Goal: Task Accomplishment & Management: Manage account settings

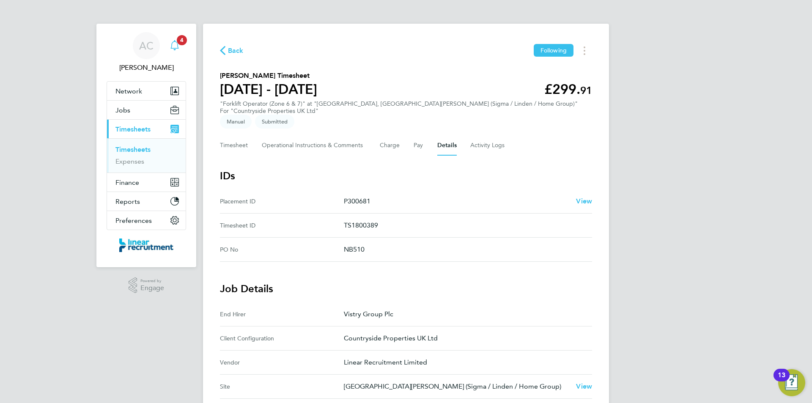
click at [177, 45] on icon "Main navigation" at bounding box center [175, 45] width 10 height 10
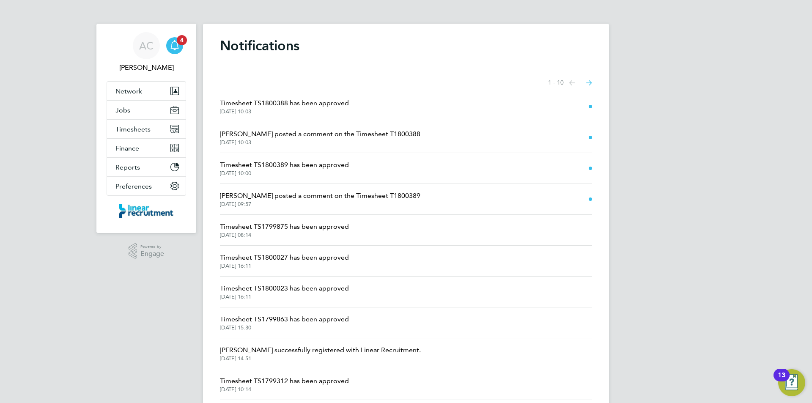
click at [302, 175] on span "[DATE] 10:00" at bounding box center [284, 173] width 129 height 7
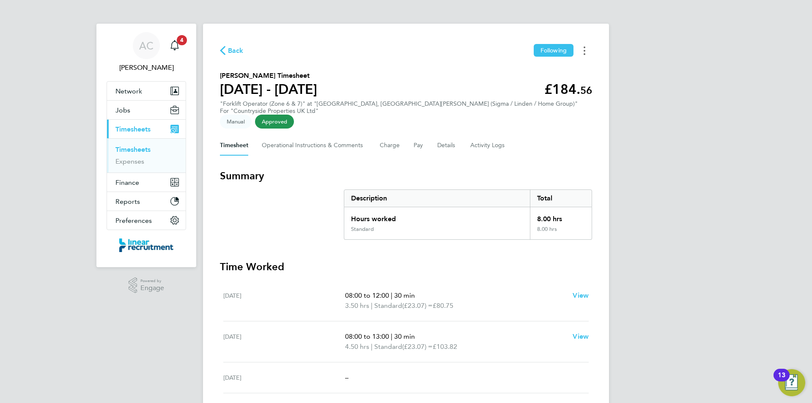
click at [590, 52] on button "Timesheets Menu" at bounding box center [584, 50] width 15 height 13
click at [550, 75] on link "Download timesheet" at bounding box center [542, 69] width 102 height 17
click at [473, 135] on Logs-tab "Activity Logs" at bounding box center [488, 145] width 36 height 20
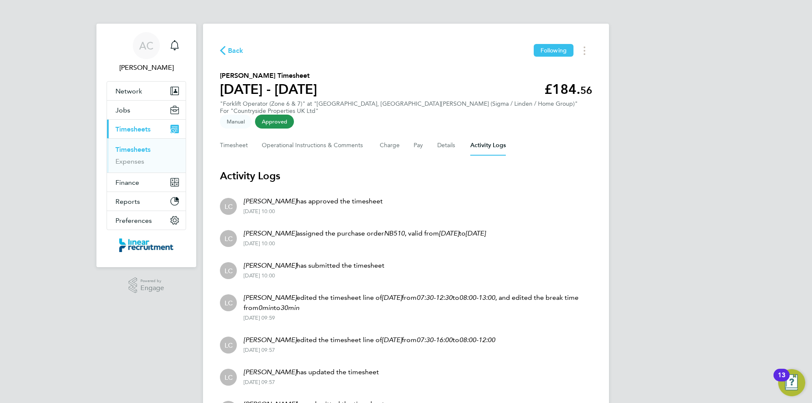
click at [233, 54] on span "Back" at bounding box center [236, 51] width 16 height 10
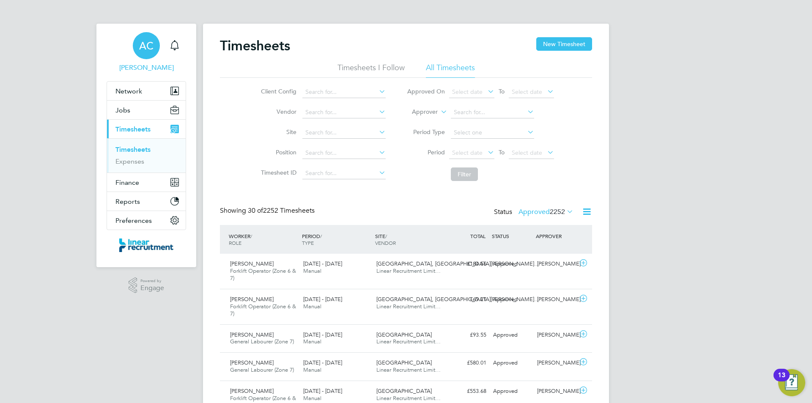
click at [164, 44] on link "AC [PERSON_NAME]" at bounding box center [147, 52] width 80 height 41
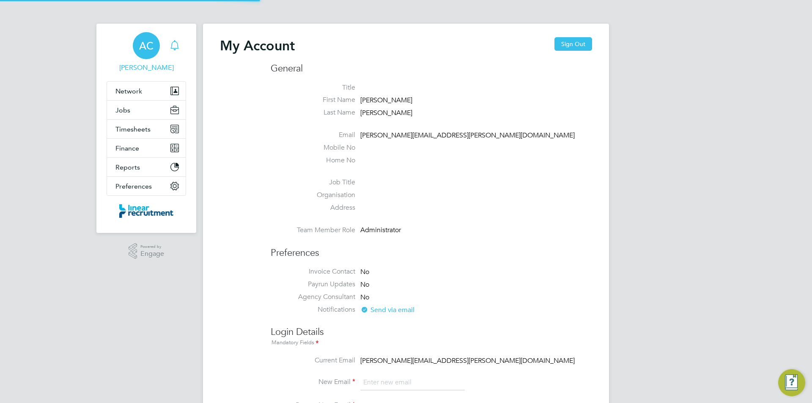
click at [170, 40] on icon "Main navigation" at bounding box center [175, 45] width 10 height 10
type input "[PERSON_NAME][EMAIL_ADDRESS][PERSON_NAME][DOMAIN_NAME]"
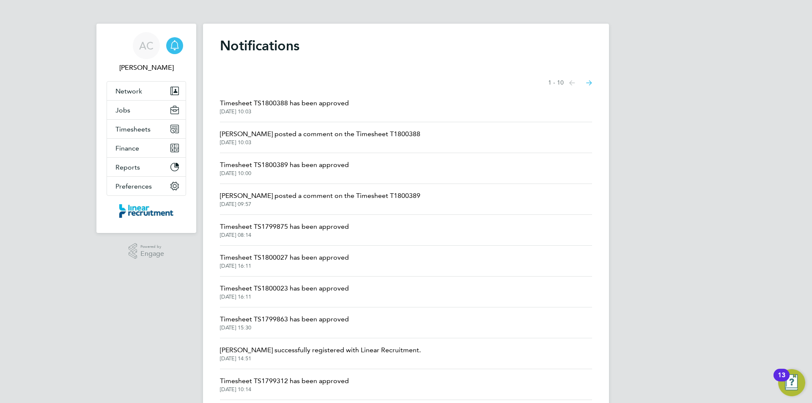
click at [314, 104] on span "Timesheet TS1800388 has been approved" at bounding box center [284, 103] width 129 height 10
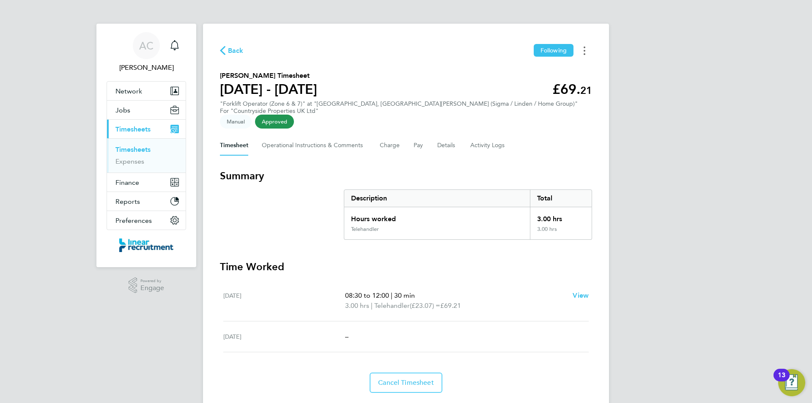
click at [589, 53] on button "Timesheets Menu" at bounding box center [584, 50] width 15 height 13
click at [558, 68] on link "Download timesheet" at bounding box center [542, 69] width 102 height 17
click at [150, 151] on link "Timesheets" at bounding box center [132, 150] width 35 height 8
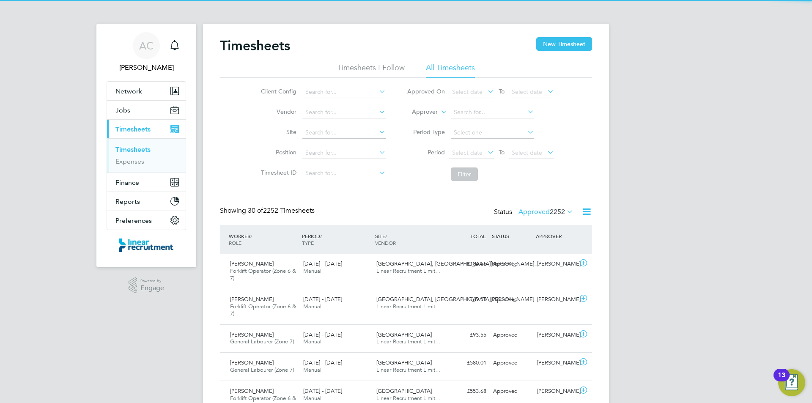
scroll to position [22, 74]
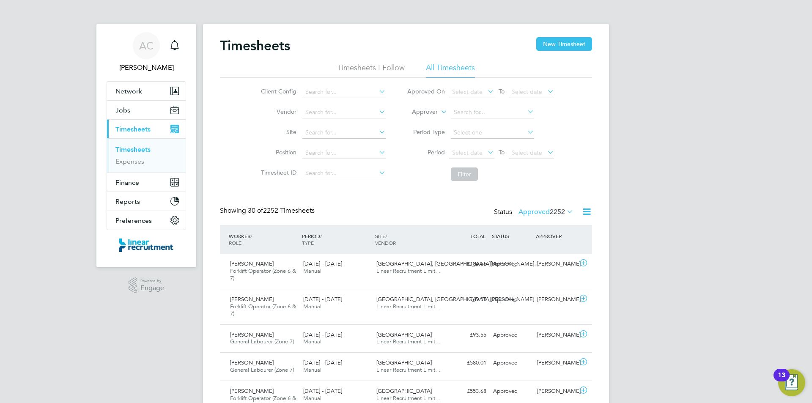
click at [550, 219] on div "Showing 30 of 2252 Timesheets Status Approved 2252" at bounding box center [406, 215] width 372 height 19
click at [550, 216] on span "2252" at bounding box center [557, 212] width 15 height 8
click at [537, 248] on li "Submitted" at bounding box center [537, 251] width 39 height 12
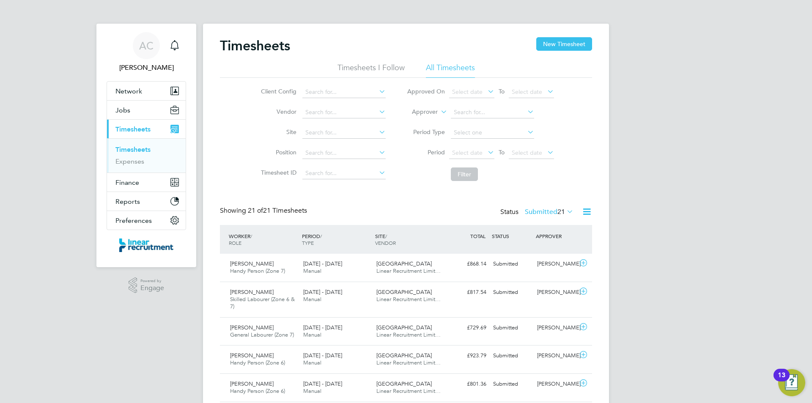
click at [542, 145] on li "Period Select date To Select date" at bounding box center [480, 153] width 168 height 20
click at [544, 151] on span "Select date" at bounding box center [531, 153] width 45 height 11
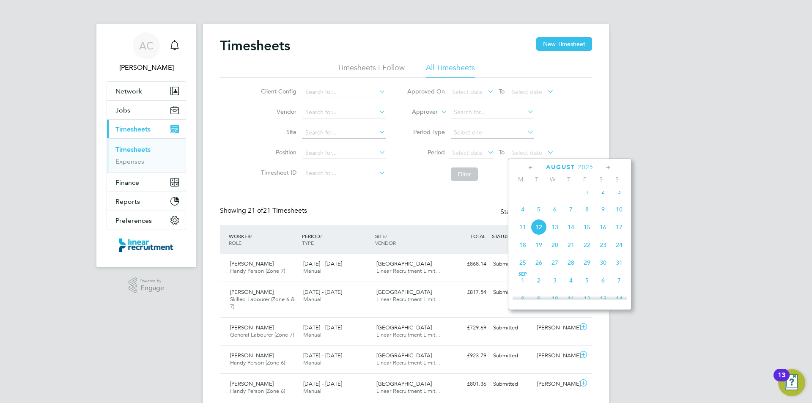
click at [618, 215] on span "10" at bounding box center [619, 209] width 16 height 16
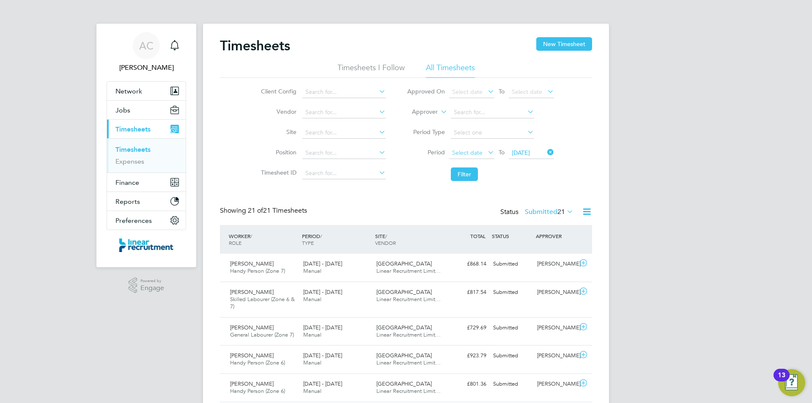
click at [471, 148] on span "Select date" at bounding box center [471, 153] width 45 height 11
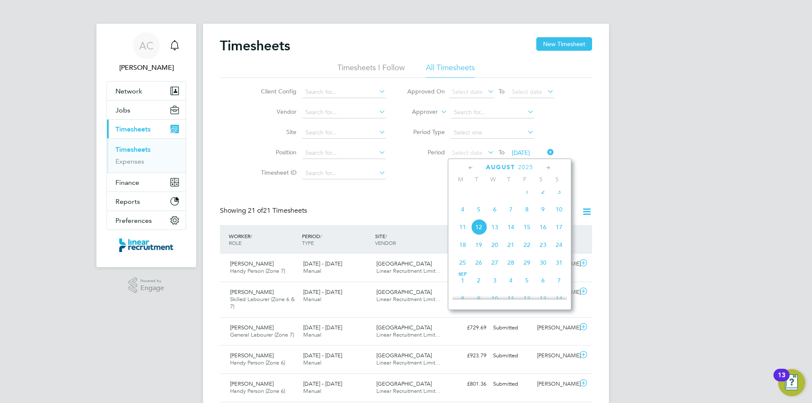
click at [466, 217] on span "4" at bounding box center [463, 209] width 16 height 16
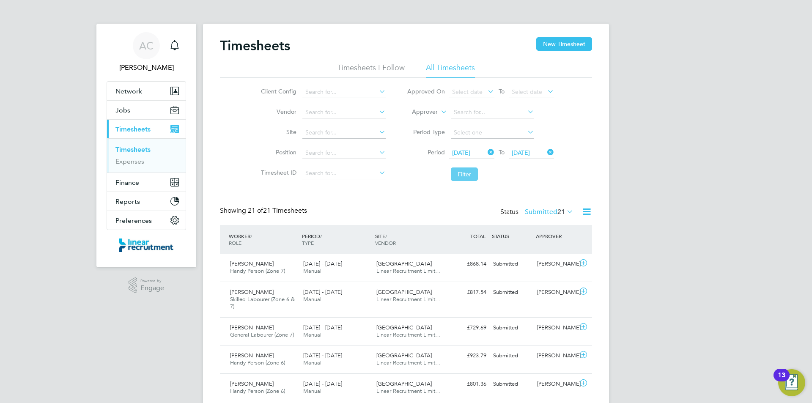
click at [464, 175] on button "Filter" at bounding box center [464, 175] width 27 height 14
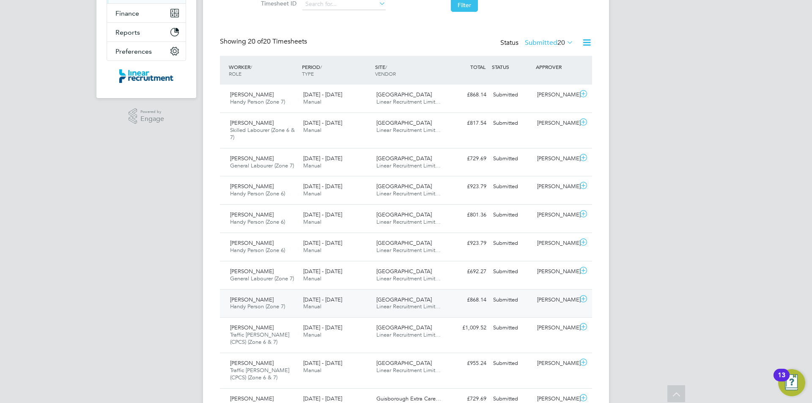
click at [369, 311] on div "[DATE] - [DATE] Manual" at bounding box center [336, 303] width 73 height 21
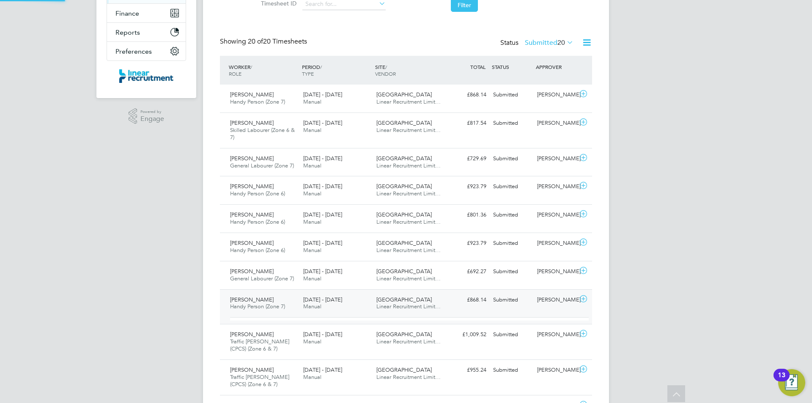
scroll to position [14, 82]
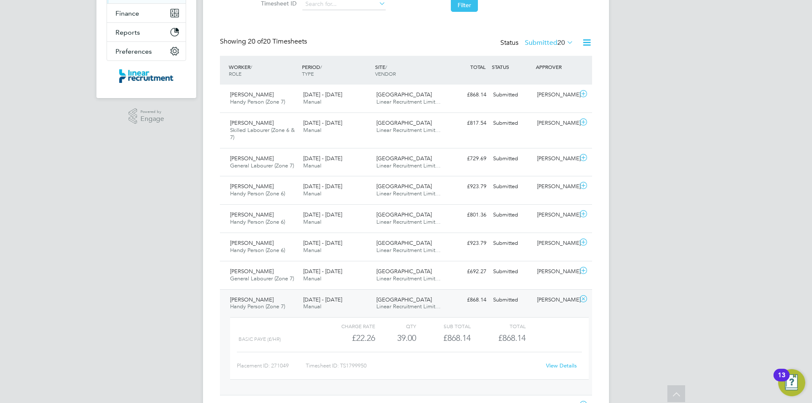
click at [549, 369] on link "View Details" at bounding box center [561, 365] width 31 height 7
